Goal: Task Accomplishment & Management: Use online tool/utility

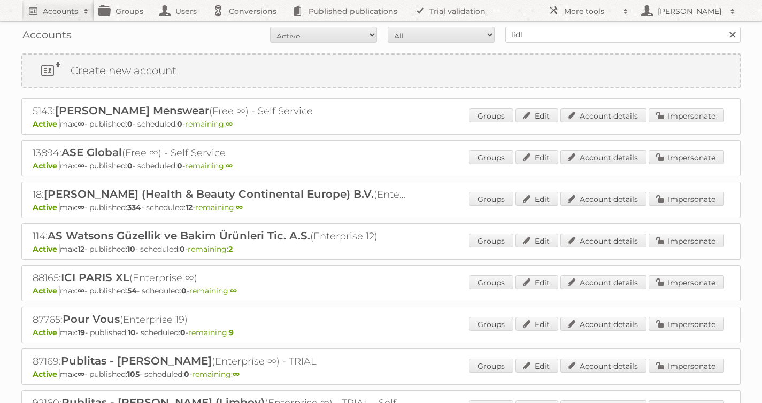
type input "lidl be"
click at [724, 27] on input "Search" at bounding box center [732, 35] width 16 height 16
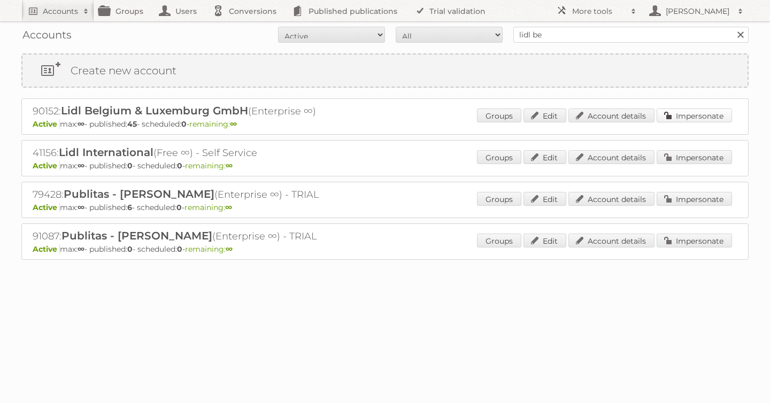
click at [695, 121] on link "Impersonate" at bounding box center [694, 116] width 75 height 14
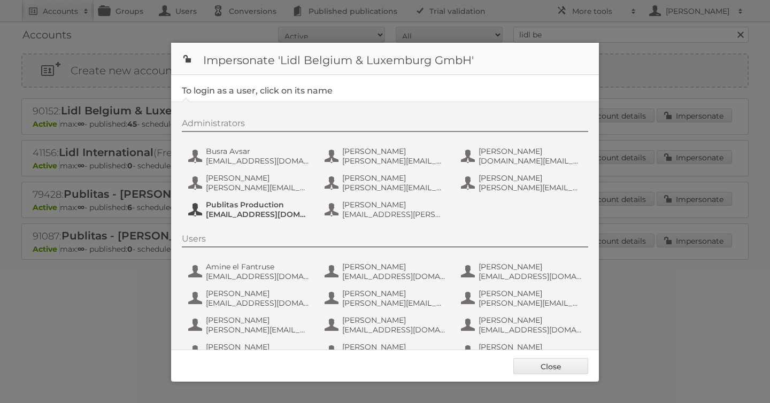
click at [231, 217] on span "fs+LidlBE@publitas.com" at bounding box center [258, 215] width 104 height 10
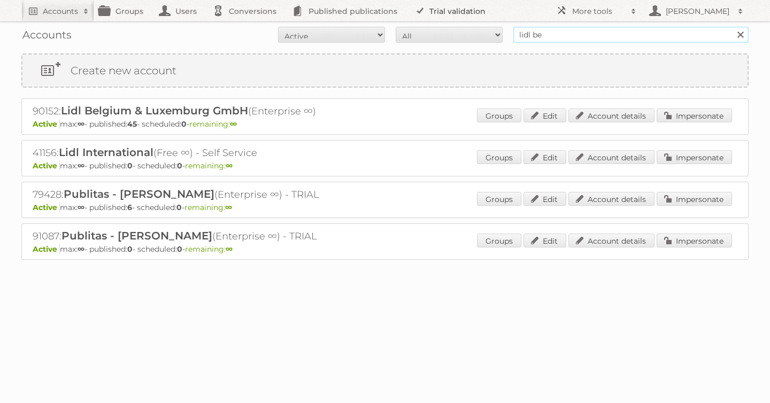
drag, startPoint x: 562, startPoint y: 36, endPoint x: 414, endPoint y: 19, distance: 149.1
click at [428, 19] on body "Accounts Search Advanced Search Create new account Groups Users Conversions Pub…" at bounding box center [385, 201] width 770 height 403
type input "as [PERSON_NAME]"
click at [732, 27] on input "Search" at bounding box center [740, 35] width 16 height 16
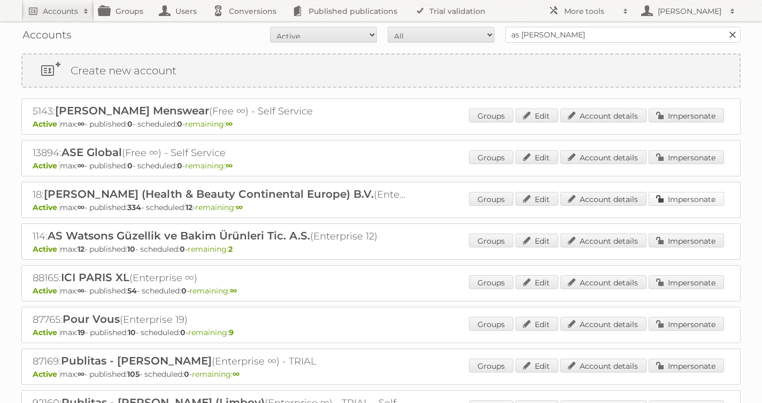
click at [681, 199] on link "Impersonate" at bounding box center [686, 199] width 75 height 14
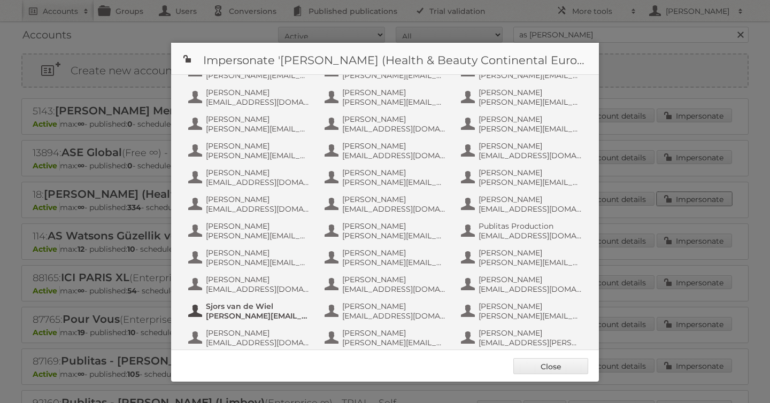
scroll to position [696, 0]
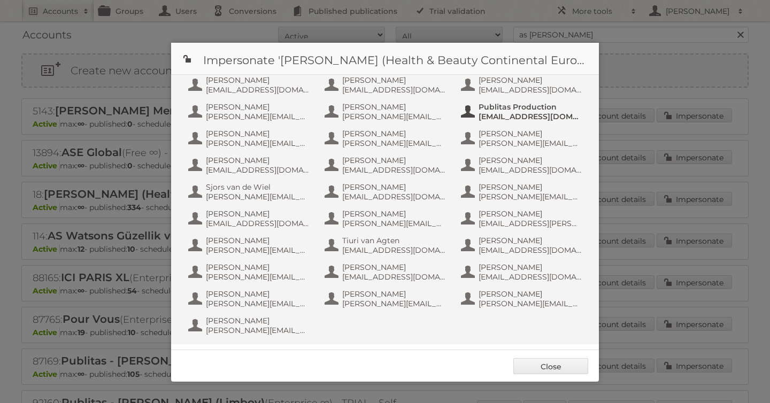
click at [524, 106] on span "Publitas Production" at bounding box center [531, 107] width 104 height 10
